Goal: Task Accomplishment & Management: Complete application form

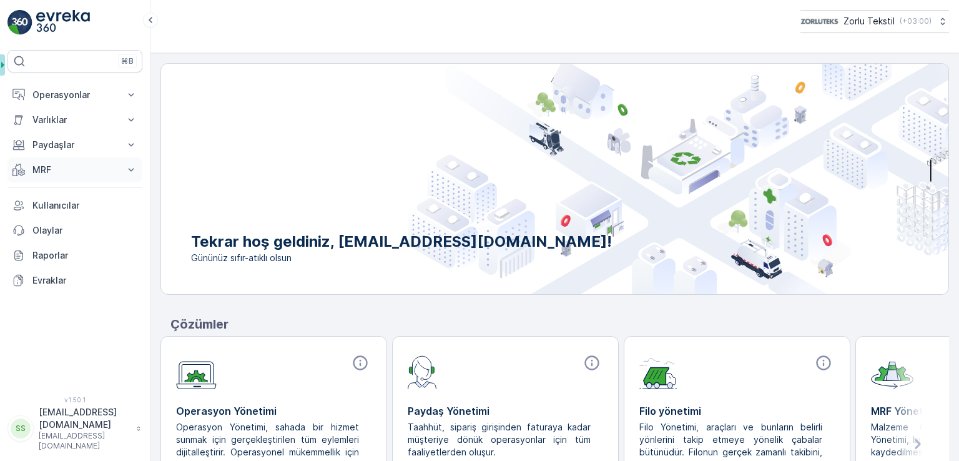
click at [61, 161] on button "MRF" at bounding box center [74, 169] width 135 height 25
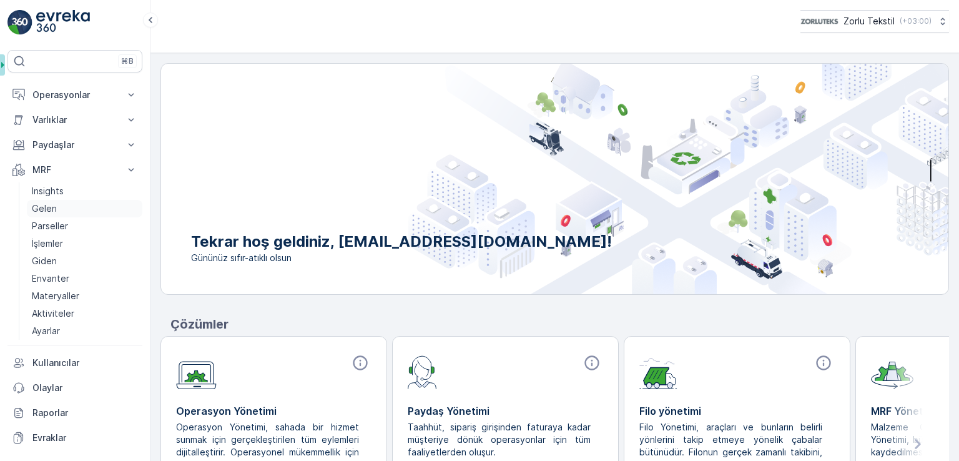
click at [74, 213] on link "Gelen" at bounding box center [84, 208] width 115 height 17
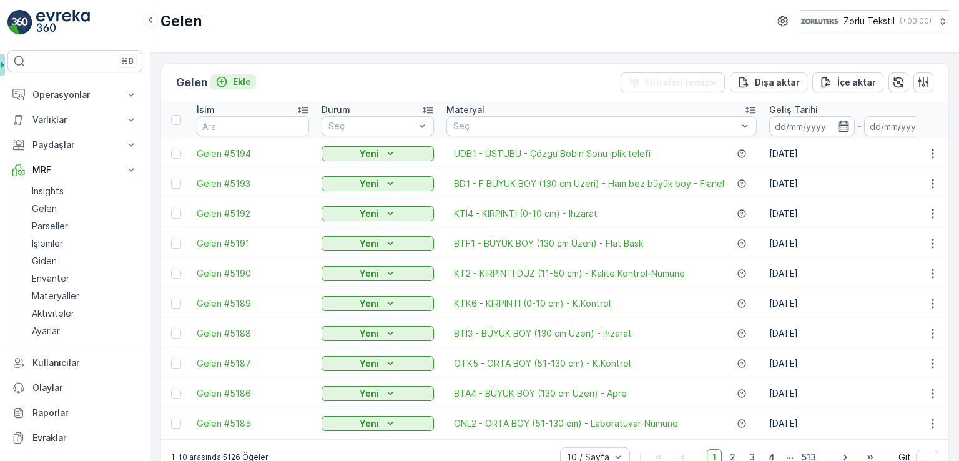
click at [235, 88] on button "Ekle" at bounding box center [233, 81] width 46 height 15
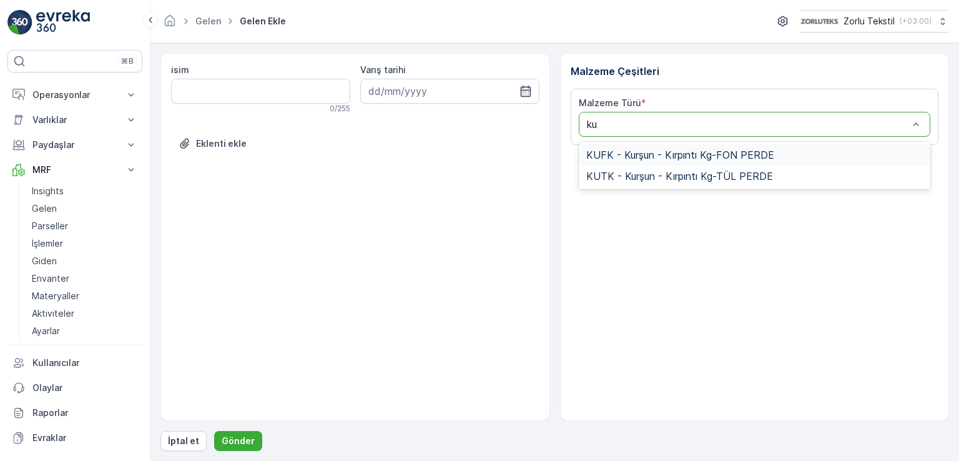
type input "k"
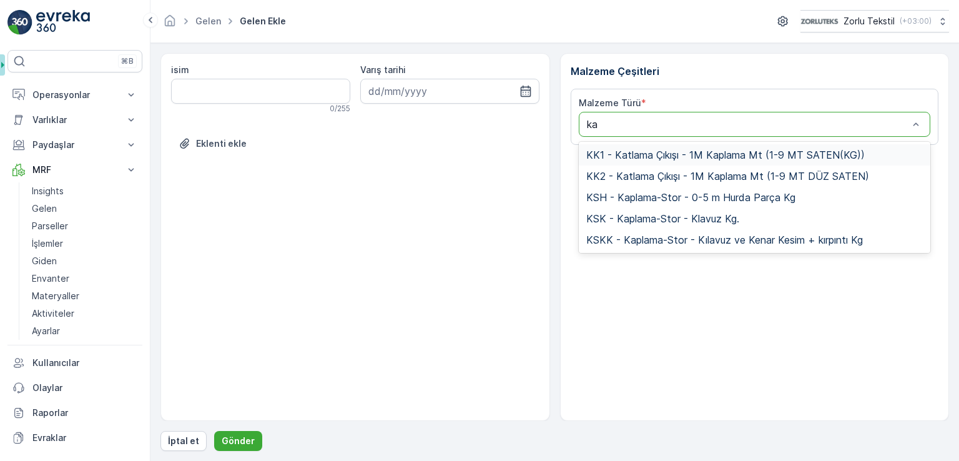
type input "k"
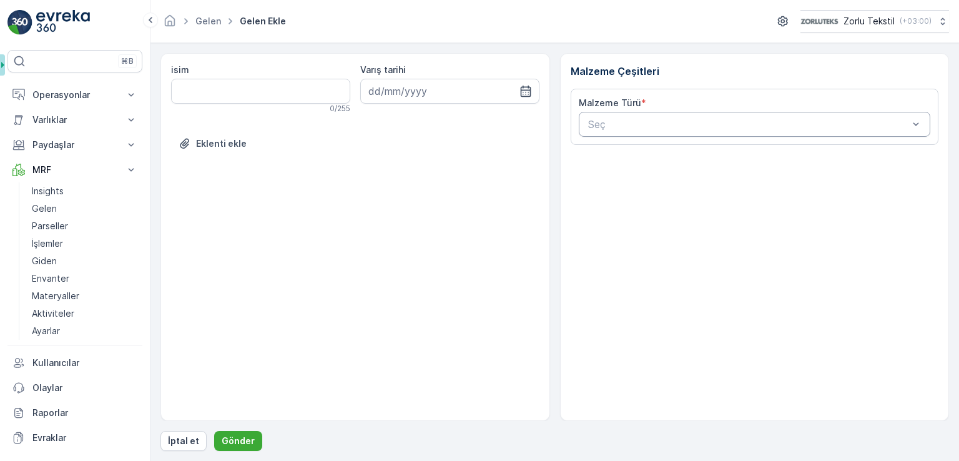
click at [696, 114] on div "Seç" at bounding box center [755, 124] width 352 height 25
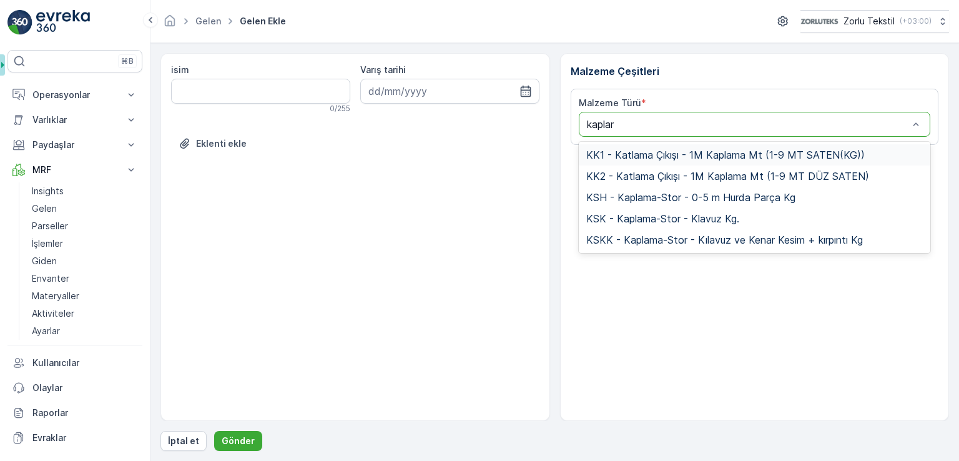
type input "kaplama"
